Goal: Find specific page/section: Find specific page/section

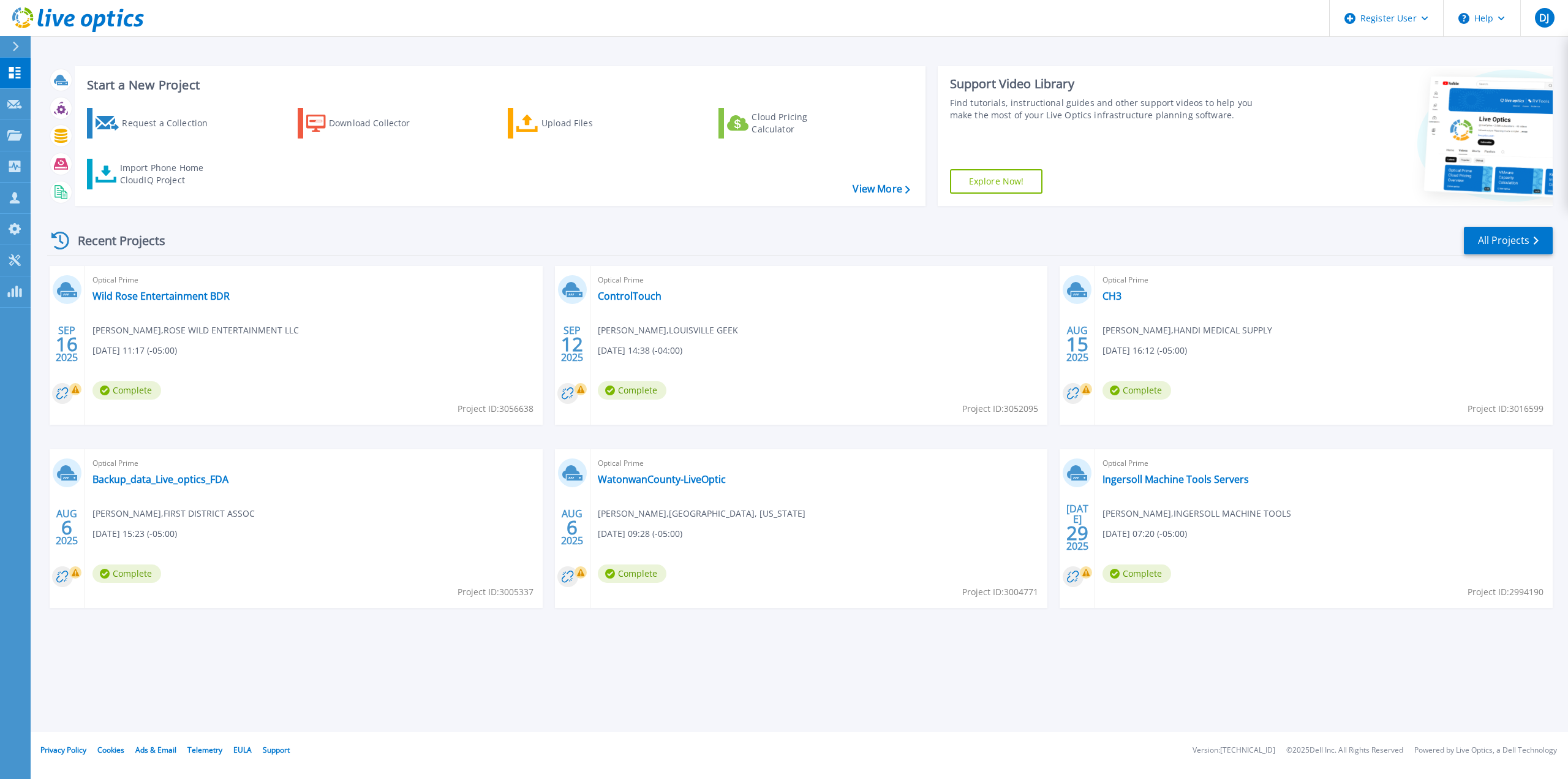
click at [11, 46] on div at bounding box center [20, 47] width 20 height 21
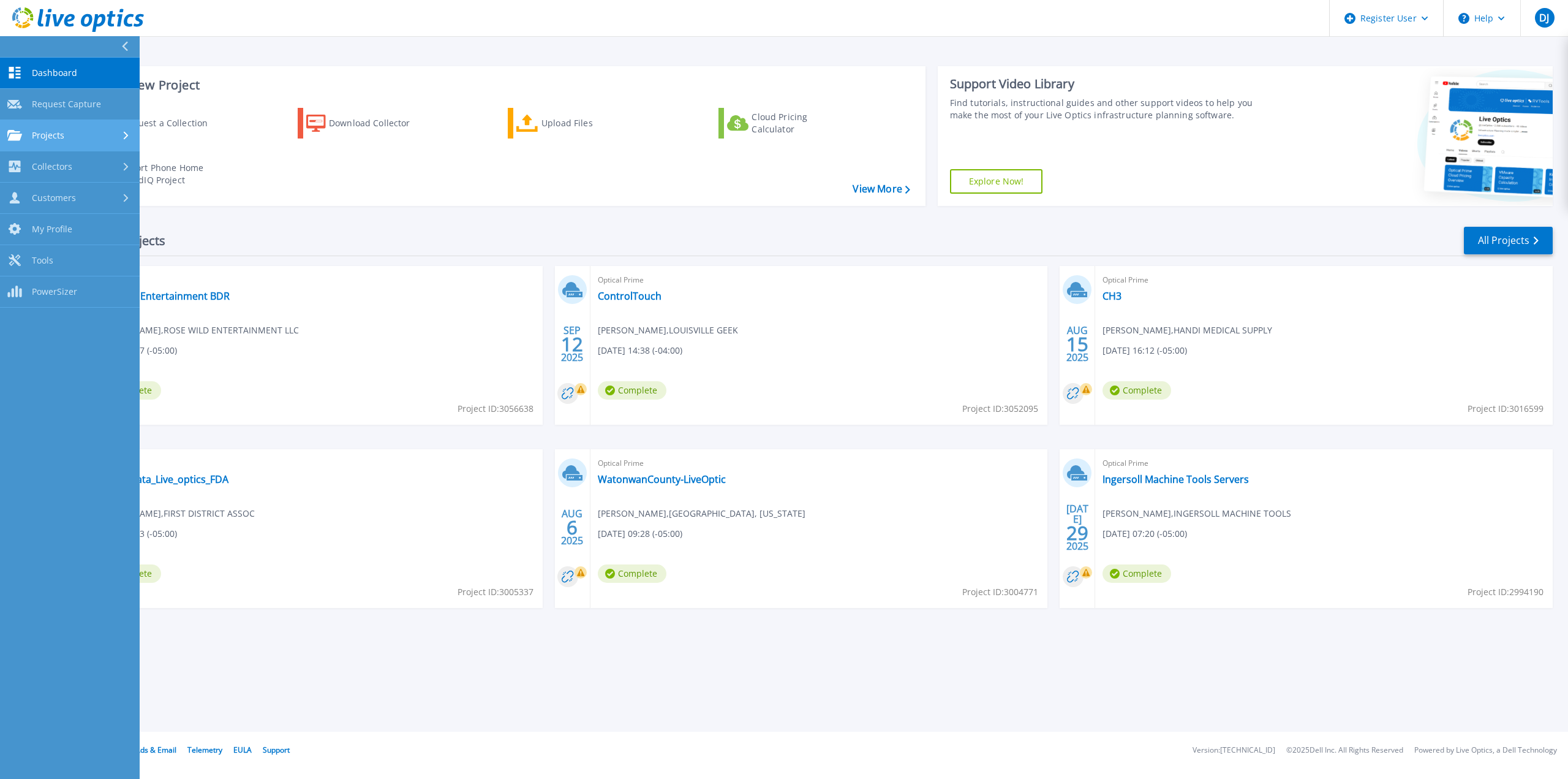
click at [120, 142] on link "Projects Projects" at bounding box center [69, 135] width 140 height 31
click at [108, 176] on link "Search Projects" at bounding box center [69, 166] width 140 height 31
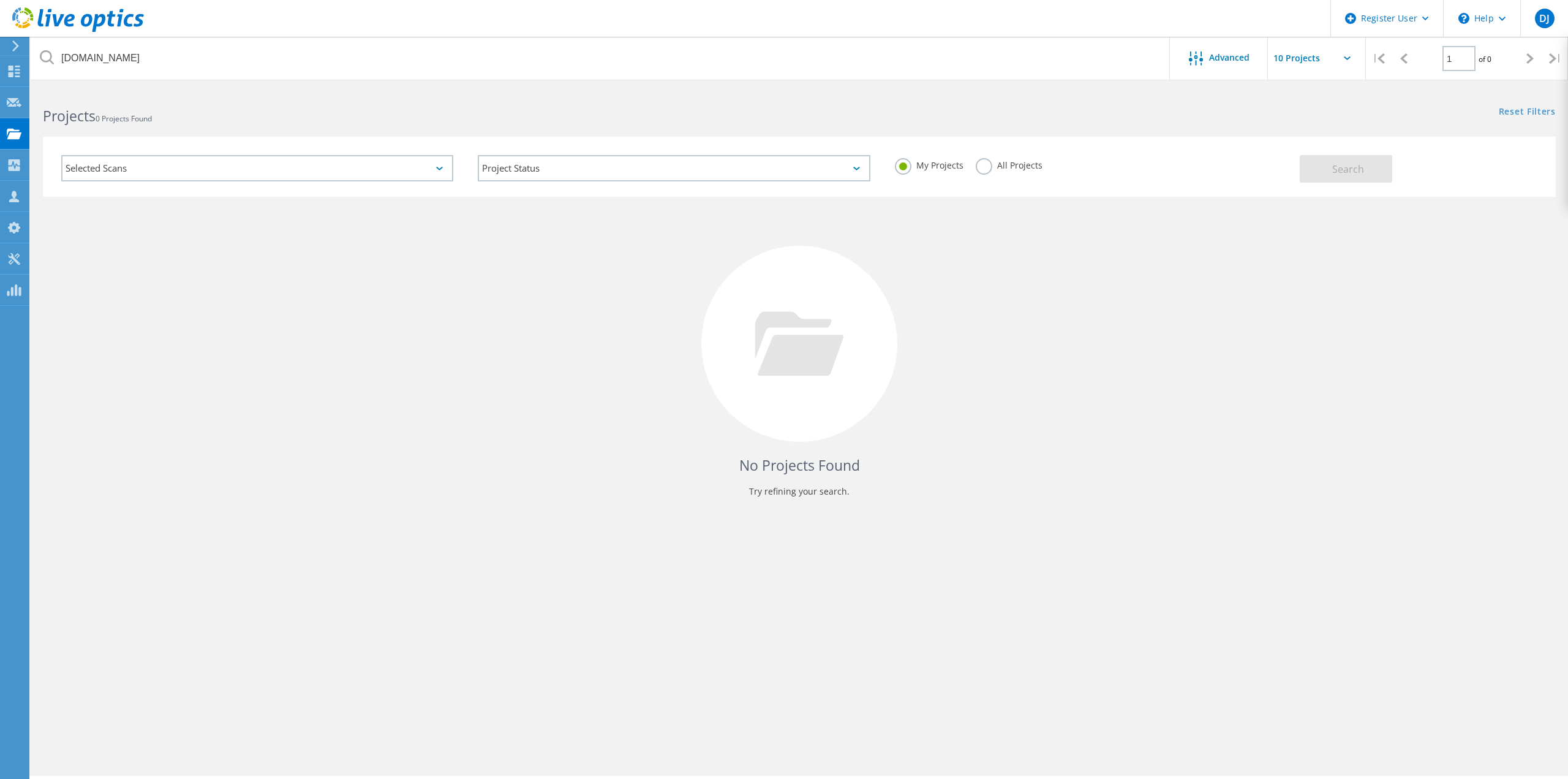
click at [233, 59] on input "nyb.com" at bounding box center [600, 58] width 1140 height 43
type input "cambrex.com"
click at [957, 161] on label "My Projects" at bounding box center [924, 164] width 69 height 11
click at [0, 0] on input "My Projects" at bounding box center [0, 0] width 0 height 0
click at [967, 161] on div "My Projects All Projects" at bounding box center [1085, 165] width 414 height 45
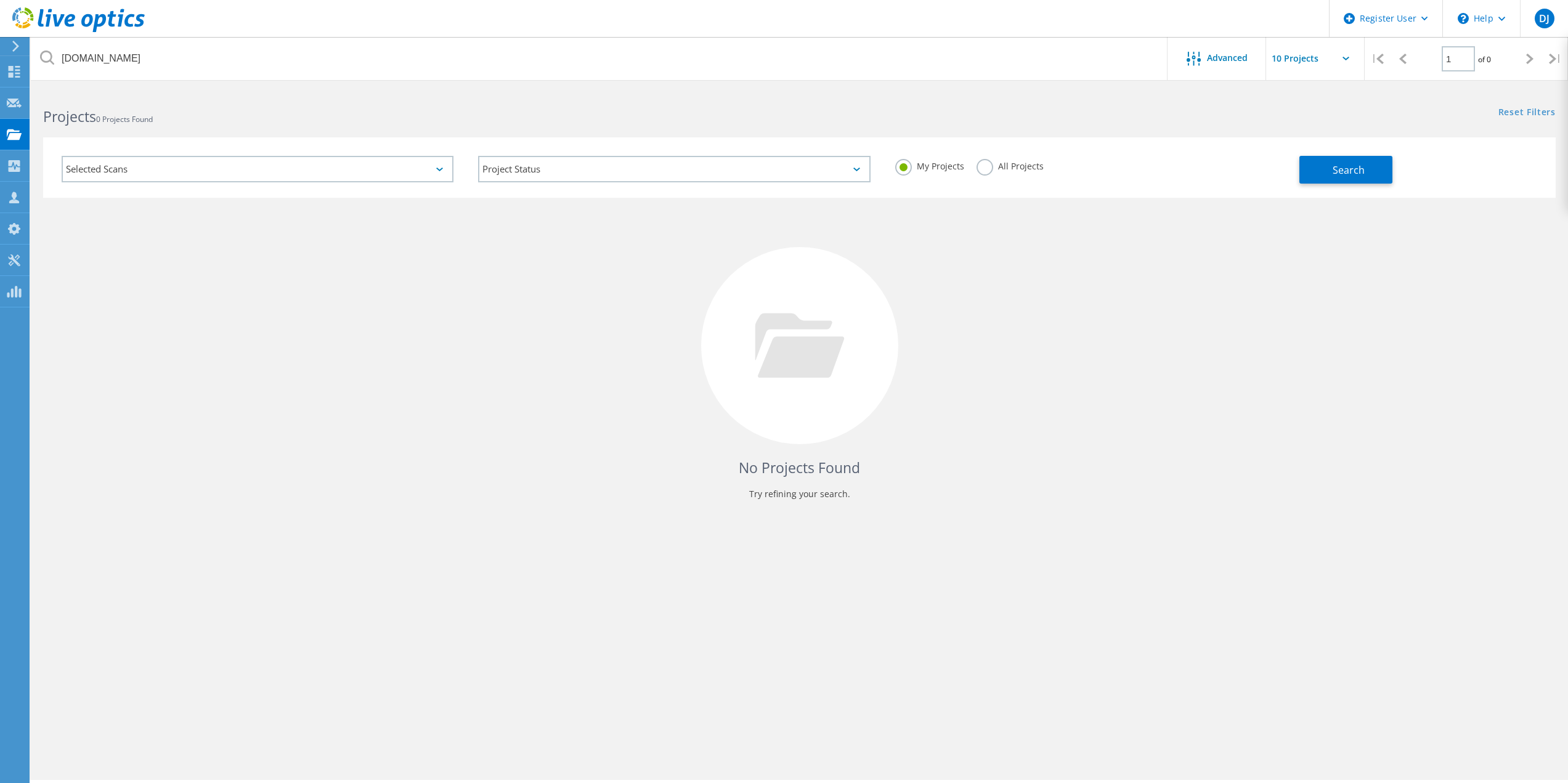
click at [979, 161] on label "All Projects" at bounding box center [1010, 165] width 67 height 12
click at [0, 0] on input "All Projects" at bounding box center [0, 0] width 0 height 0
click at [1356, 160] on button "Search" at bounding box center [1346, 169] width 93 height 28
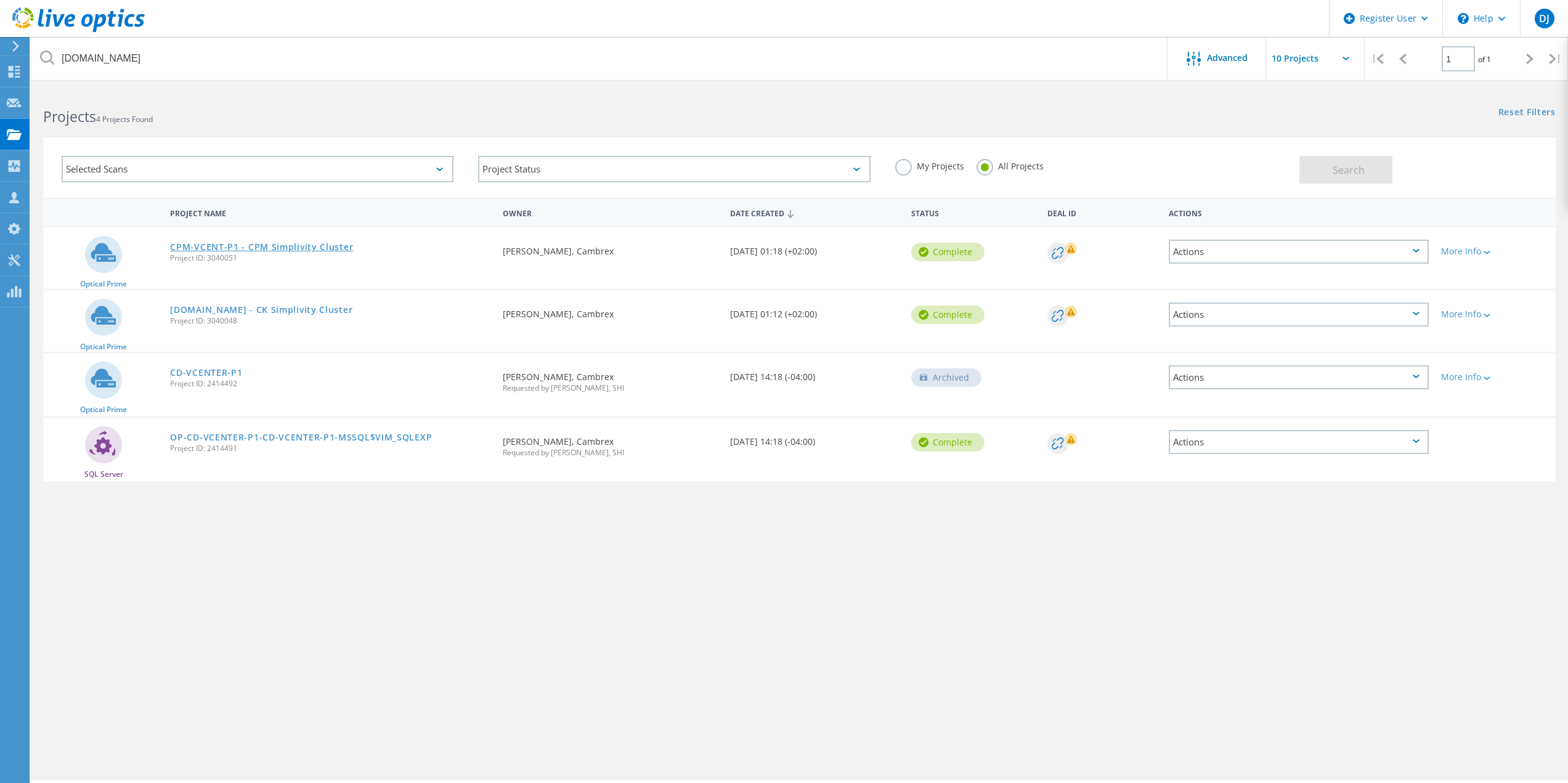
click at [269, 249] on link "CPM-VCENT-P1 - CPM Simplivity Cluster" at bounding box center [261, 247] width 183 height 8
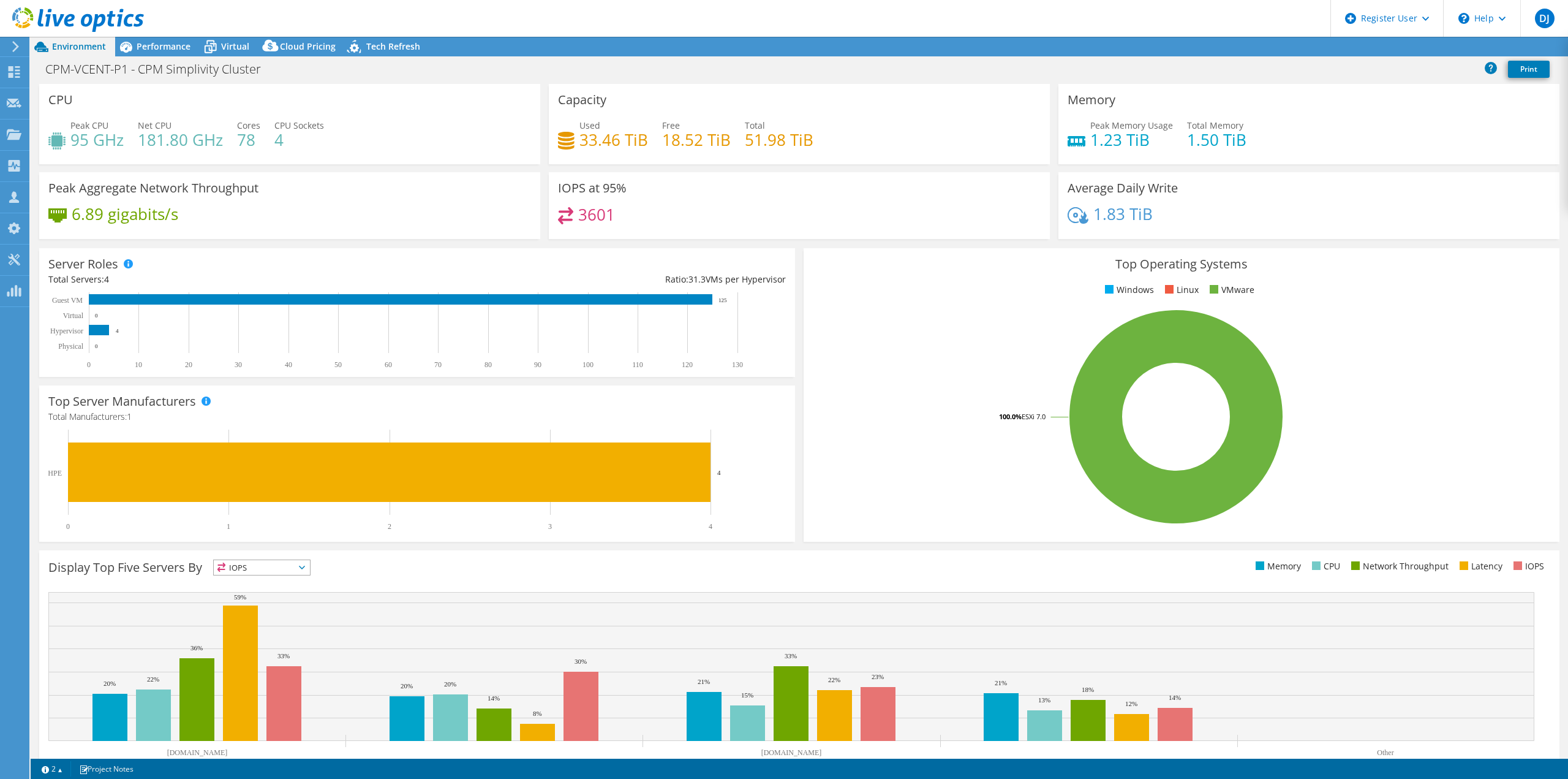
select select "USD"
